Goal: Task Accomplishment & Management: Complete application form

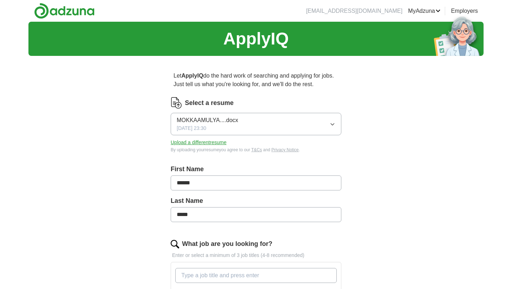
click at [262, 127] on button "MOKKAAMULYA....docx [DATE] 23:30" at bounding box center [256, 124] width 171 height 22
click at [245, 149] on span "✓" at bounding box center [243, 145] width 5 height 10
click at [215, 144] on button "Upload a different resume" at bounding box center [199, 142] width 56 height 7
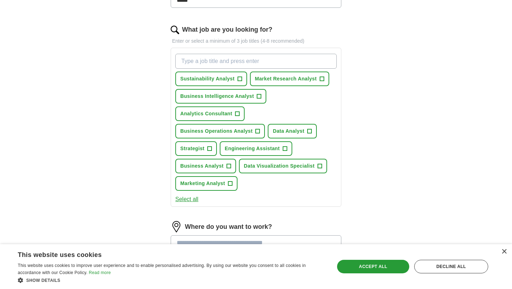
scroll to position [201, 0]
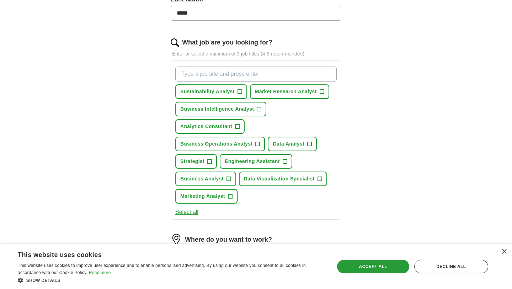
click at [225, 192] on span "Marketing Analyst" at bounding box center [202, 195] width 45 height 7
click at [224, 175] on span "Business Analyst" at bounding box center [201, 178] width 43 height 7
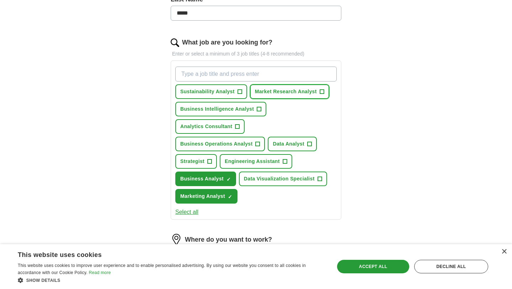
click at [301, 94] on span "Market Research Analyst" at bounding box center [286, 91] width 62 height 7
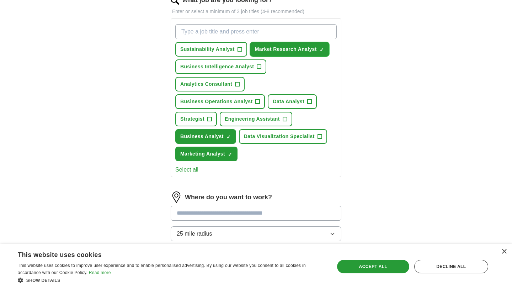
scroll to position [241, 0]
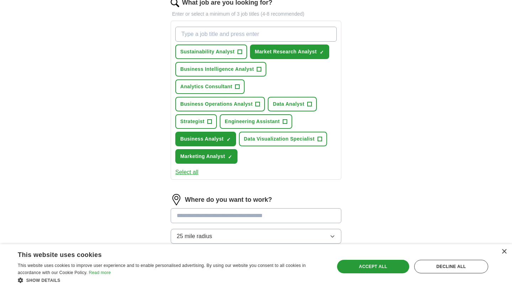
click at [192, 168] on button "Select all" at bounding box center [186, 172] width 23 height 9
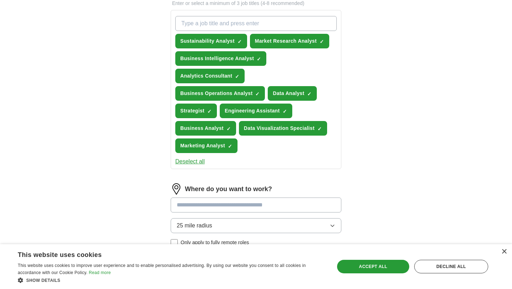
scroll to position [251, 0]
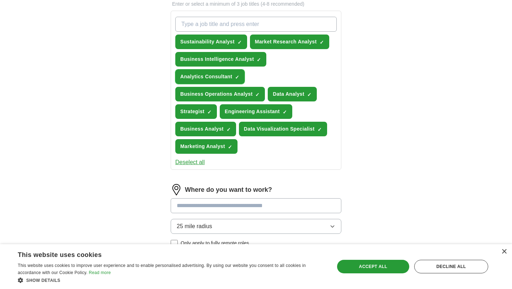
click at [227, 74] on span "Analytics Consultant" at bounding box center [206, 76] width 52 height 7
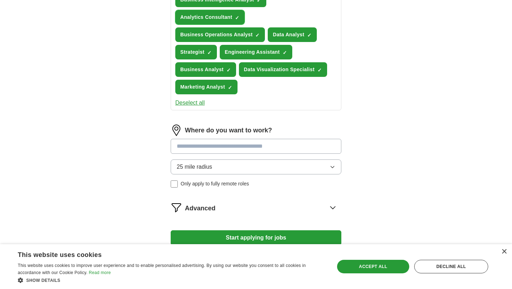
scroll to position [340, 0]
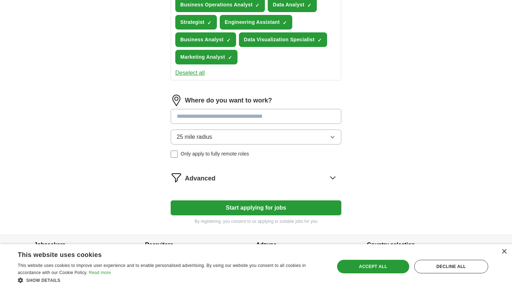
click at [265, 109] on input at bounding box center [256, 116] width 171 height 15
click at [174, 136] on div "25 mile radius Only apply to fully remote roles" at bounding box center [256, 143] width 171 height 28
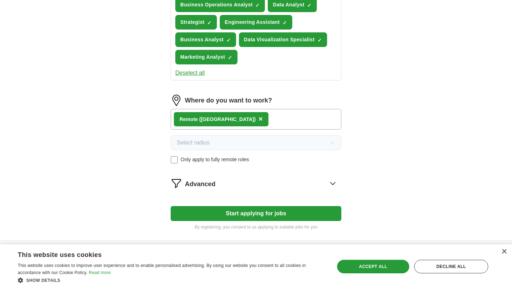
click at [274, 206] on button "Start applying for jobs" at bounding box center [256, 213] width 171 height 15
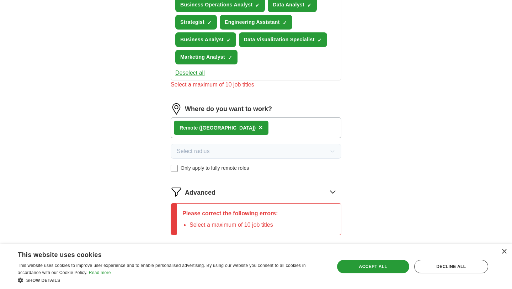
scroll to position [387, 0]
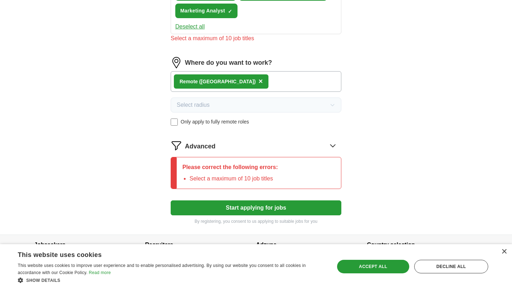
click at [287, 140] on div "Advanced" at bounding box center [263, 145] width 157 height 11
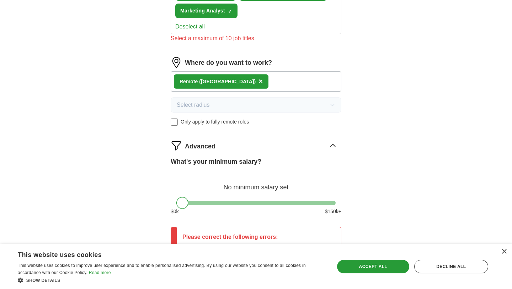
drag, startPoint x: 184, startPoint y: 186, endPoint x: 171, endPoint y: 183, distance: 13.1
click at [171, 201] on div at bounding box center [256, 203] width 171 height 4
click at [333, 144] on icon at bounding box center [332, 145] width 5 height 2
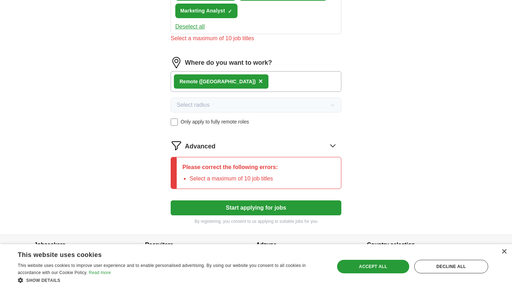
click at [333, 140] on icon at bounding box center [332, 145] width 11 height 11
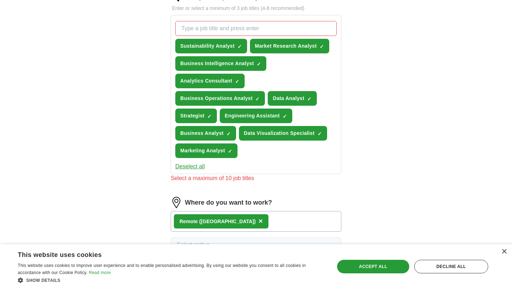
scroll to position [246, 0]
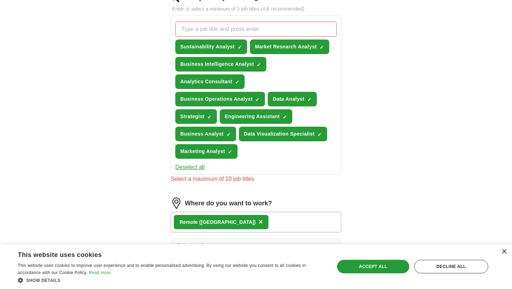
click at [214, 39] on div "Sustainability Analyst ✓ × Market Research Analyst ✓ × Business Intelligence An…" at bounding box center [256, 90] width 164 height 143
click at [215, 45] on span "Sustainability Analyst" at bounding box center [207, 46] width 54 height 7
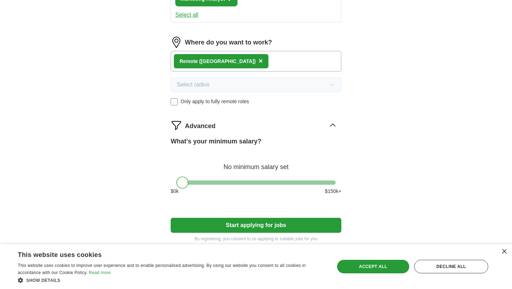
scroll to position [416, 0]
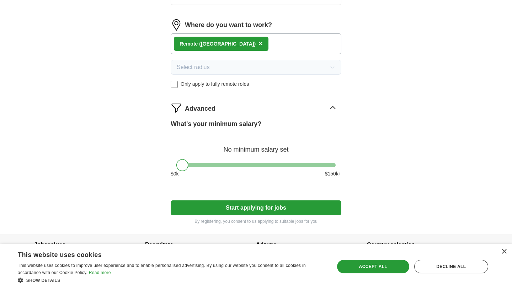
click at [246, 200] on button "Start applying for jobs" at bounding box center [256, 207] width 171 height 15
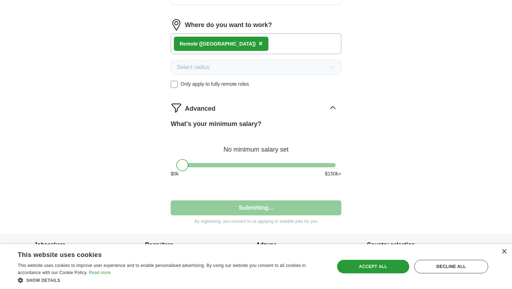
select select "**"
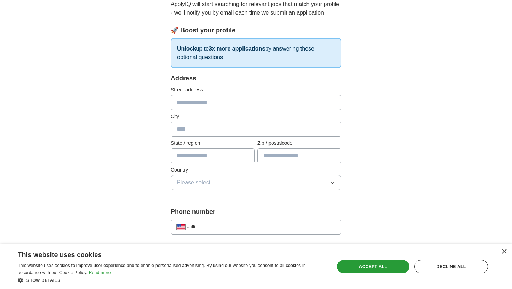
scroll to position [88, 0]
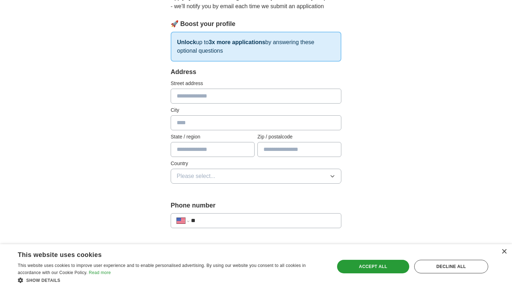
click at [246, 99] on input "text" at bounding box center [256, 96] width 171 height 15
type input "**********"
click at [245, 125] on input "text" at bounding box center [256, 122] width 171 height 15
type input "**********"
click at [219, 148] on input "text" at bounding box center [213, 149] width 84 height 15
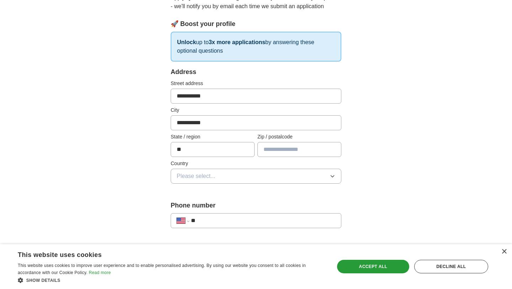
type input "**"
click at [284, 151] on input "text" at bounding box center [300, 149] width 84 height 15
type input "*****"
click at [271, 173] on button "Please select..." at bounding box center [256, 176] width 171 height 15
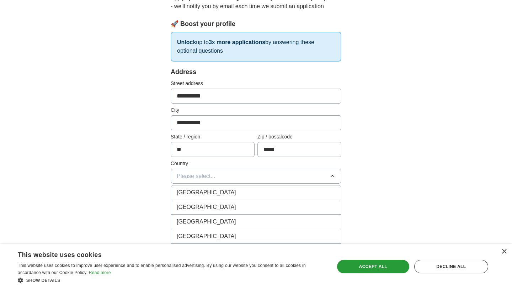
click at [218, 147] on input "**" at bounding box center [213, 149] width 84 height 15
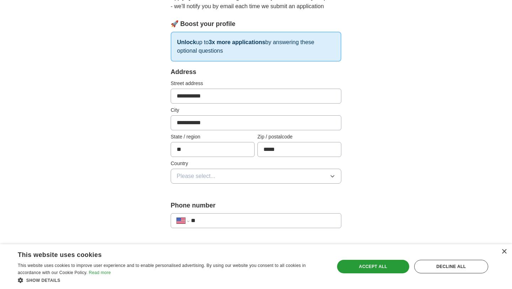
click at [216, 176] on button "Please select..." at bounding box center [256, 176] width 171 height 15
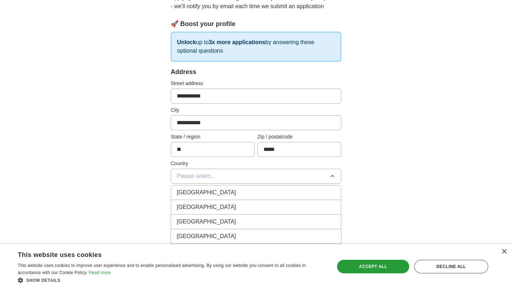
click at [221, 205] on div "[GEOGRAPHIC_DATA]" at bounding box center [256, 207] width 159 height 9
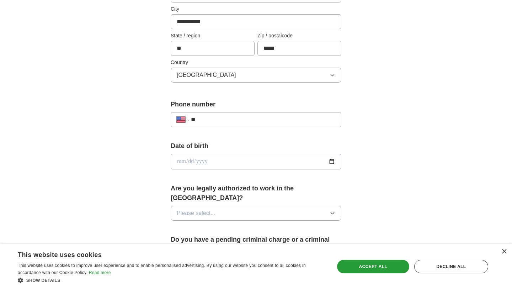
scroll to position [191, 0]
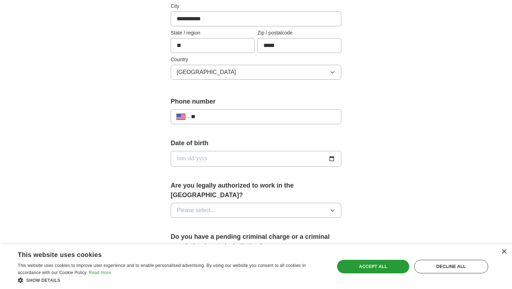
click at [221, 117] on input "**" at bounding box center [263, 116] width 144 height 9
type input "**********"
click at [330, 159] on input "date" at bounding box center [256, 159] width 171 height 16
type input "**********"
click at [189, 156] on input "**********" at bounding box center [256, 159] width 171 height 16
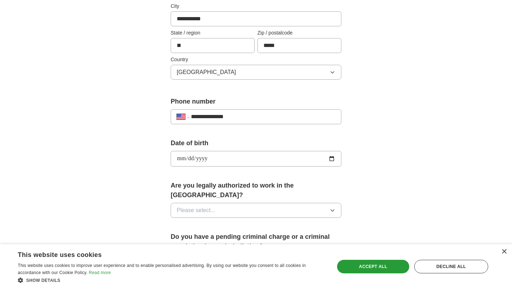
type input "**********"
click at [225, 203] on button "Please select..." at bounding box center [256, 210] width 171 height 15
click at [214, 222] on div "Yes" at bounding box center [256, 226] width 159 height 9
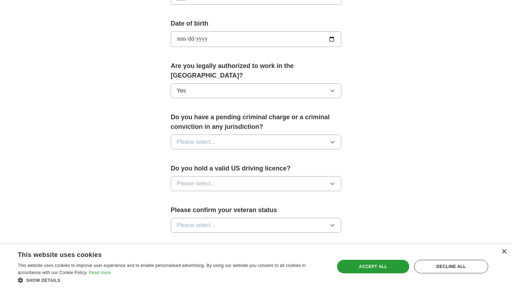
scroll to position [287, 0]
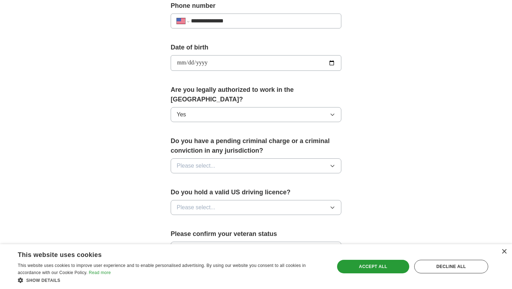
click at [233, 158] on button "Please select..." at bounding box center [256, 165] width 171 height 15
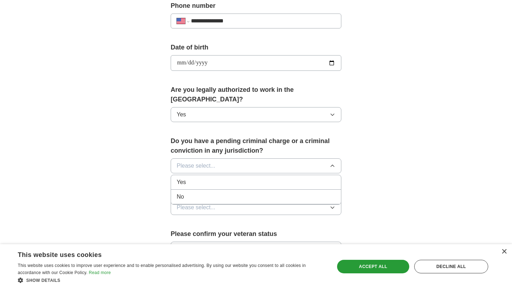
click at [226, 192] on div "No" at bounding box center [256, 196] width 159 height 9
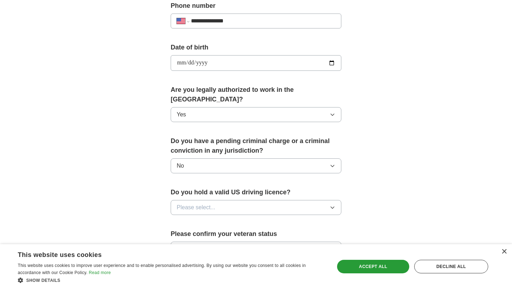
click at [228, 200] on button "Please select..." at bounding box center [256, 207] width 171 height 15
click at [223, 219] on div "Yes" at bounding box center [256, 223] width 159 height 9
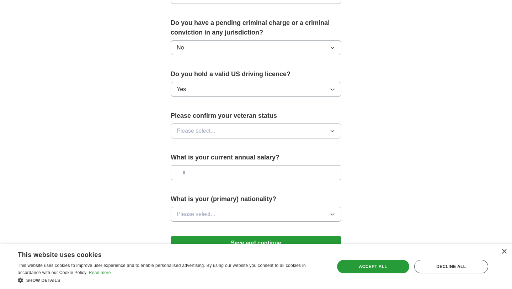
scroll to position [409, 0]
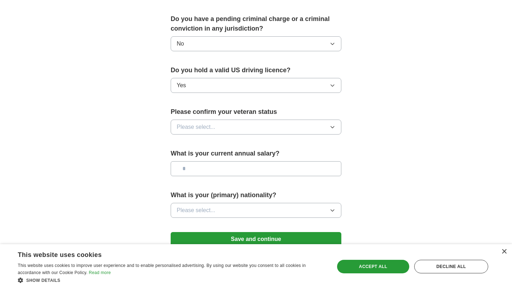
click at [218, 120] on button "Please select..." at bounding box center [256, 127] width 171 height 15
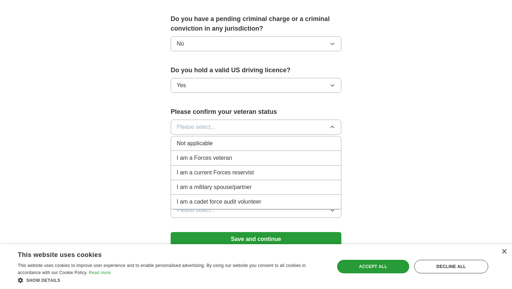
click at [224, 139] on div "Not applicable" at bounding box center [256, 143] width 159 height 9
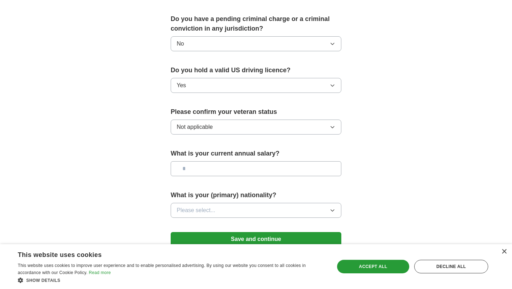
click at [224, 120] on button "Not applicable" at bounding box center [256, 127] width 171 height 15
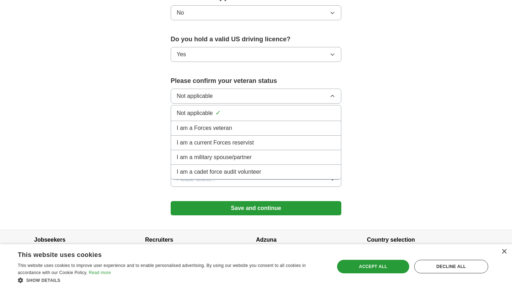
scroll to position [443, 0]
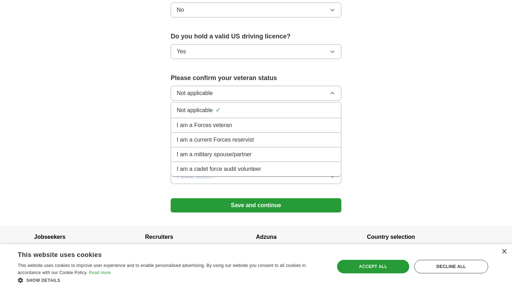
click at [226, 105] on div "Not applicable ✓" at bounding box center [256, 110] width 159 height 10
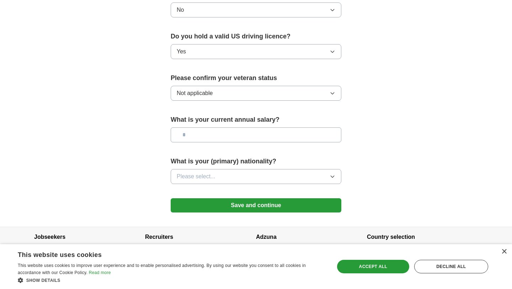
click at [212, 127] on input "text" at bounding box center [256, 134] width 171 height 15
click at [218, 170] on button "Please select..." at bounding box center [256, 176] width 171 height 15
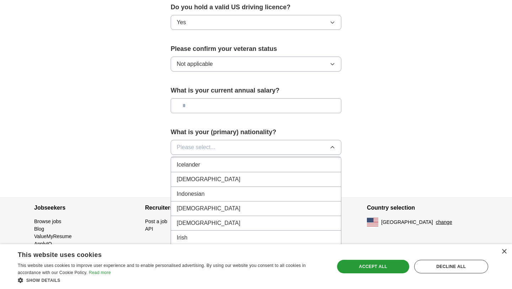
scroll to position [1152, 0]
click at [207, 174] on div "[DEMOGRAPHIC_DATA]" at bounding box center [256, 178] width 159 height 9
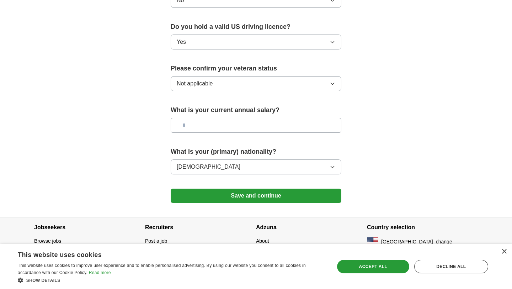
scroll to position [443, 0]
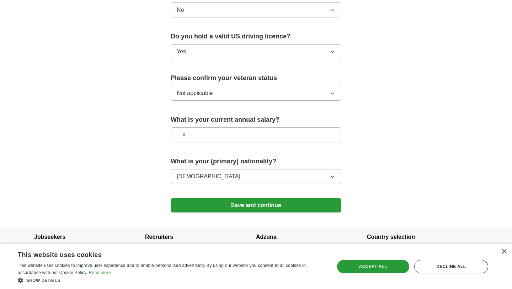
click at [206, 198] on button "Save and continue" at bounding box center [256, 205] width 171 height 14
